Goal: Information Seeking & Learning: Get advice/opinions

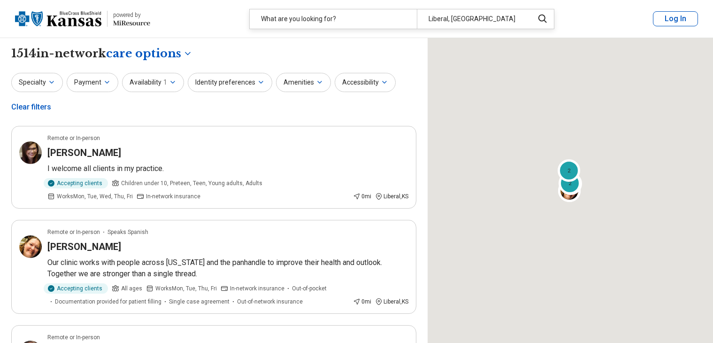
select select "***"
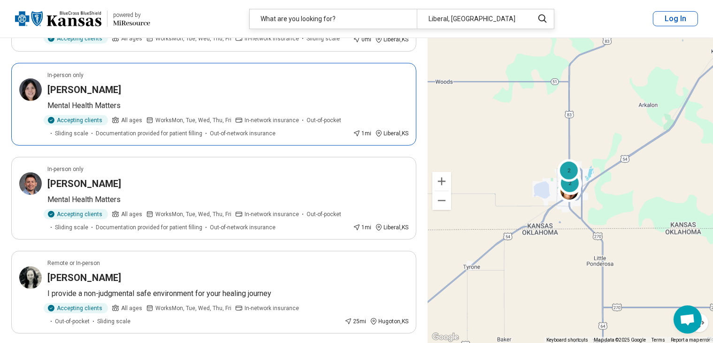
scroll to position [563, 0]
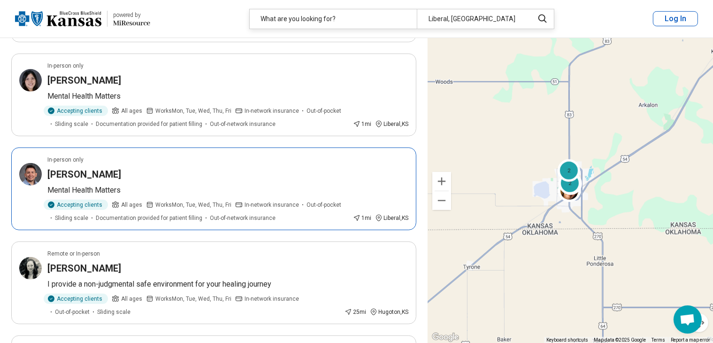
click at [88, 177] on h3 "[PERSON_NAME]" at bounding box center [84, 174] width 74 height 13
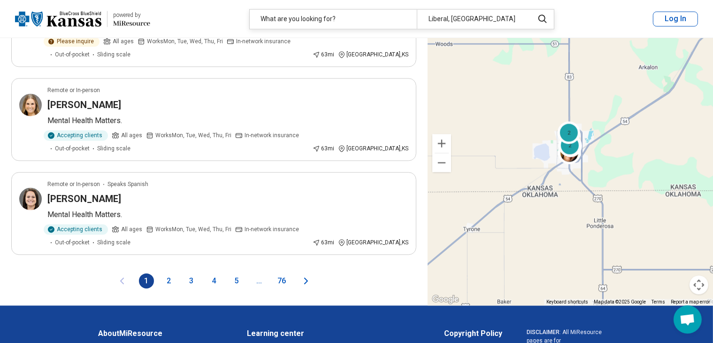
scroll to position [1925, 0]
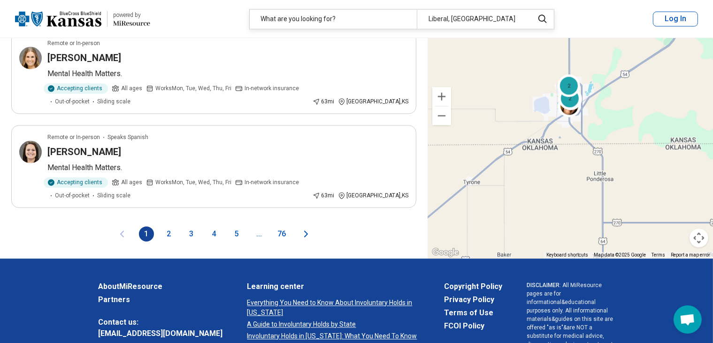
click at [170, 226] on button "2" at bounding box center [169, 233] width 15 height 15
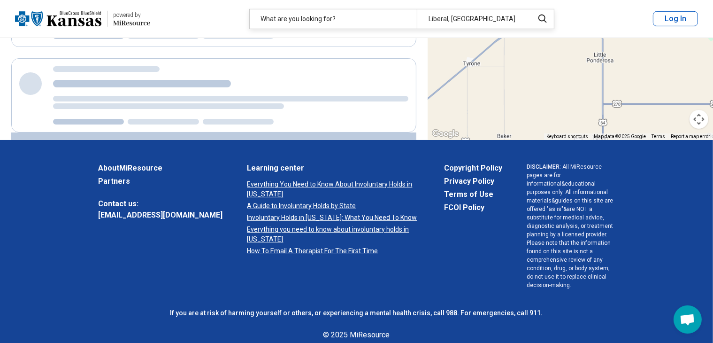
scroll to position [387, 0]
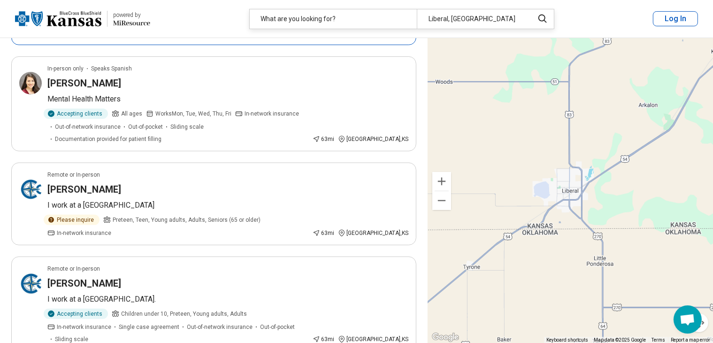
scroll to position [282, 0]
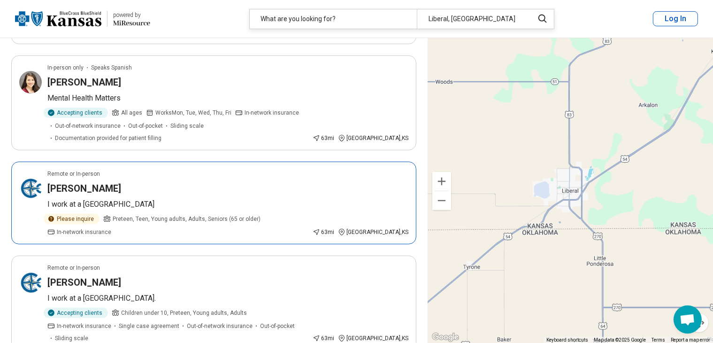
click at [82, 182] on h3 "[PERSON_NAME]" at bounding box center [84, 188] width 74 height 13
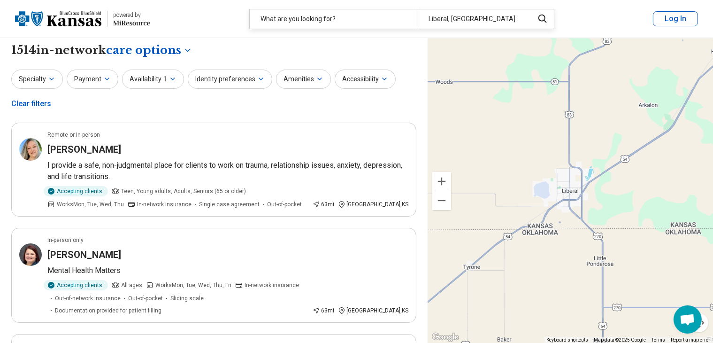
scroll to position [0, 0]
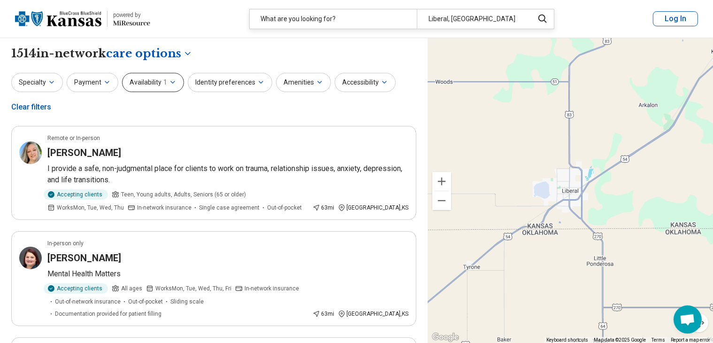
click at [177, 85] on button "Availability 1" at bounding box center [153, 82] width 62 height 19
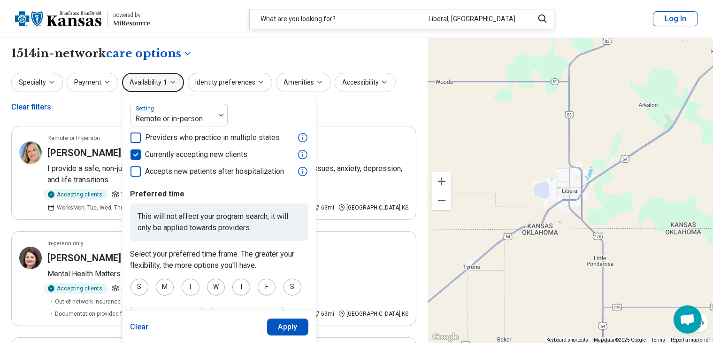
click at [200, 60] on div "**********" at bounding box center [213, 54] width 405 height 16
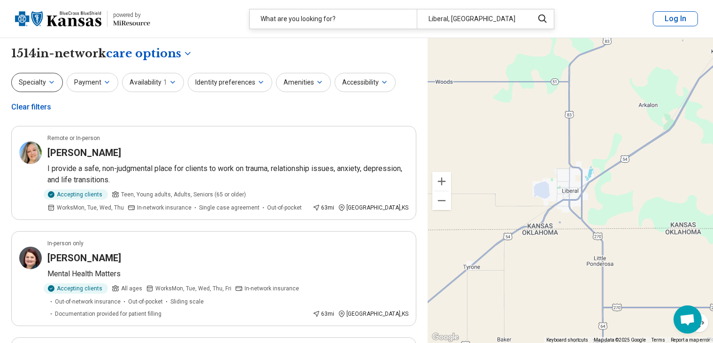
click at [52, 87] on button "Specialty" at bounding box center [37, 82] width 52 height 19
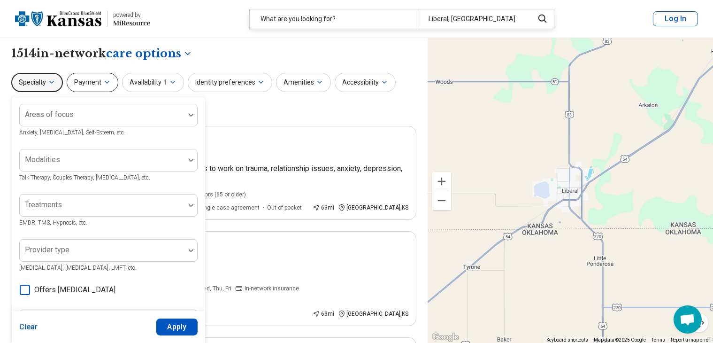
click at [105, 80] on icon "button" at bounding box center [107, 82] width 8 height 8
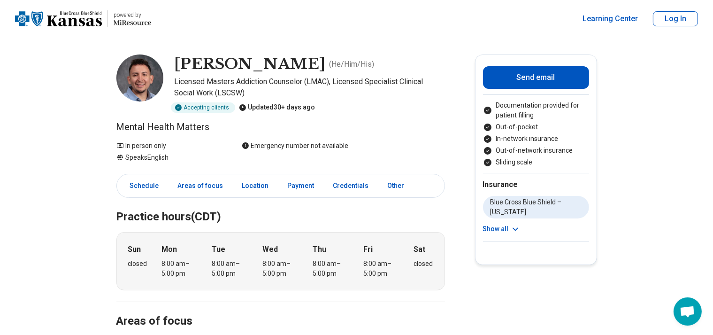
click at [518, 230] on icon at bounding box center [515, 229] width 5 height 2
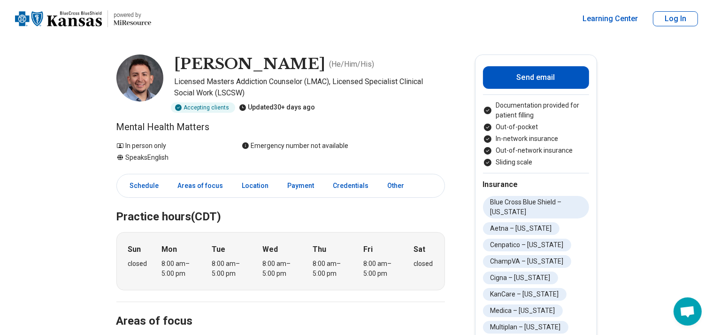
click at [194, 183] on link "Areas of focus" at bounding box center [200, 185] width 57 height 19
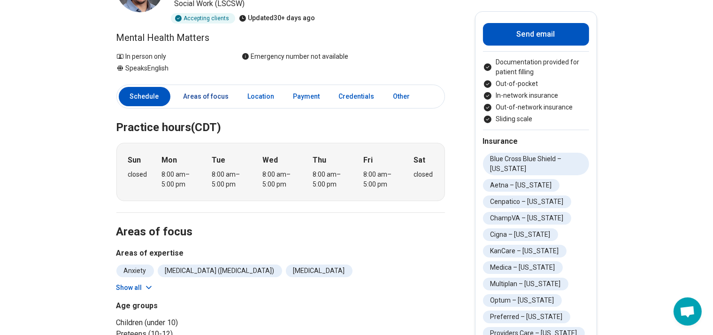
scroll to position [55, 0]
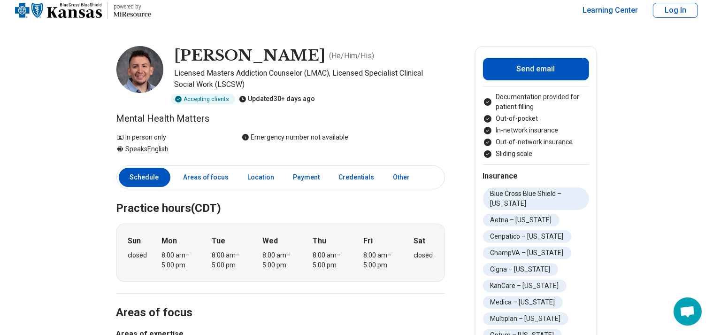
click at [150, 173] on link "Schedule" at bounding box center [145, 177] width 52 height 19
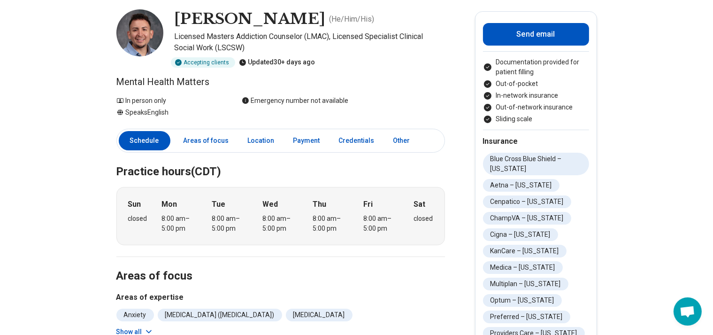
scroll to position [45, 0]
click at [256, 139] on link "Location" at bounding box center [261, 140] width 38 height 19
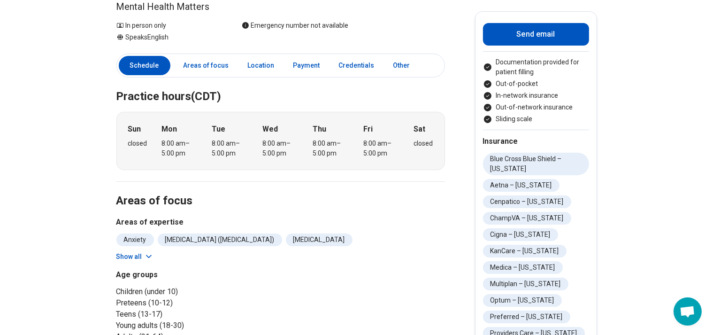
scroll to position [0, 0]
